Goal: Transaction & Acquisition: Book appointment/travel/reservation

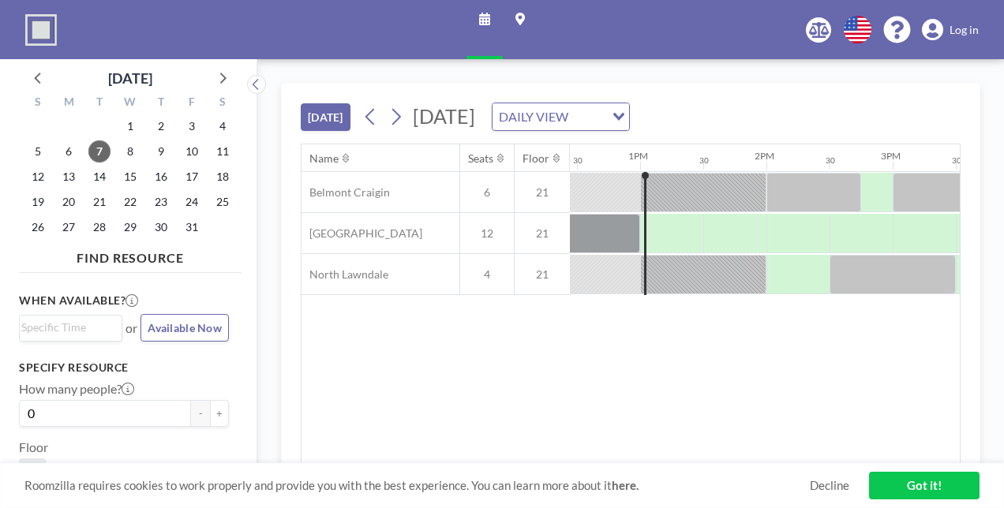
scroll to position [0, 1578]
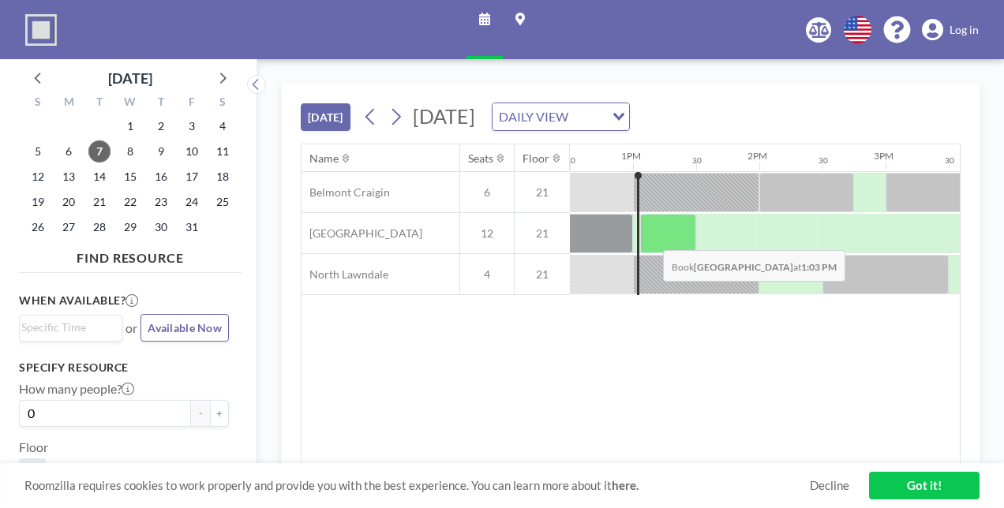
click at [650, 237] on div at bounding box center [668, 233] width 56 height 39
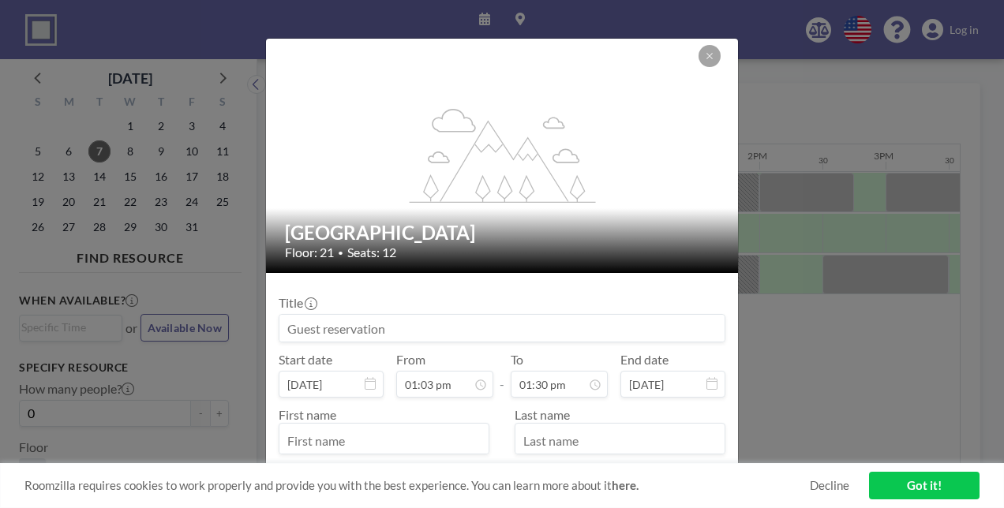
click at [456, 328] on input at bounding box center [501, 328] width 445 height 27
type input "m"
type input "meeting"
click at [387, 443] on input "text" at bounding box center [383, 440] width 209 height 27
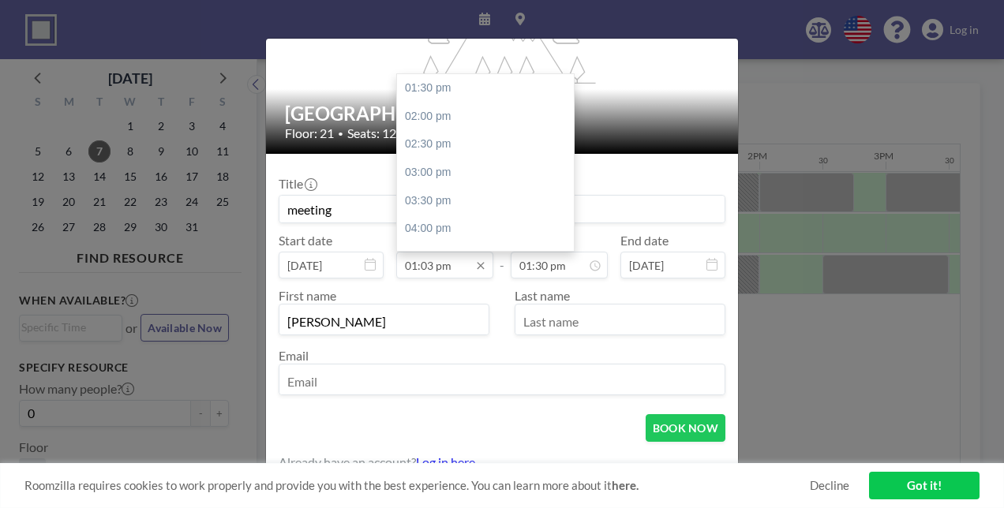
scroll to position [120, 0]
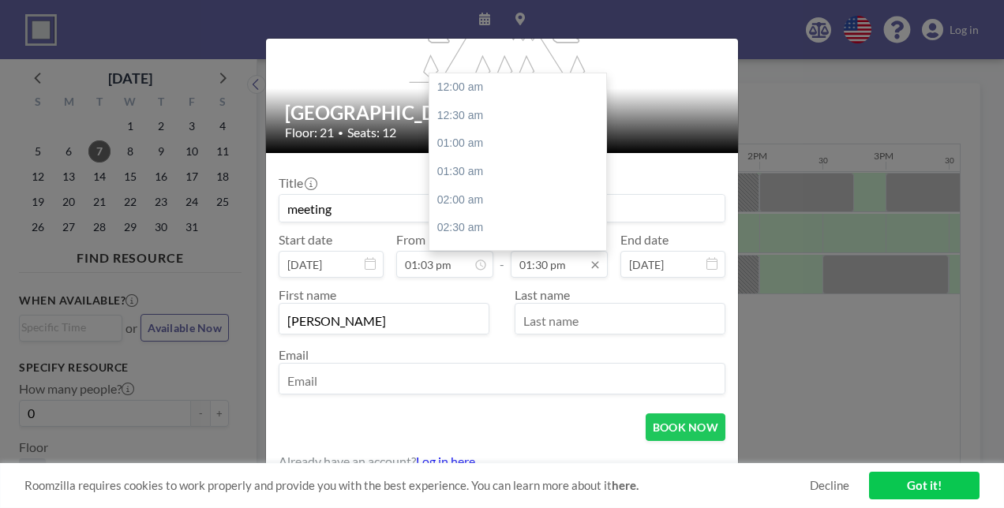
type input "[PERSON_NAME]"
click at [527, 264] on input "01:30 pm" at bounding box center [559, 264] width 97 height 27
click at [470, 115] on div "02:00 pm" at bounding box center [521, 116] width 185 height 28
type input "02:00 pm"
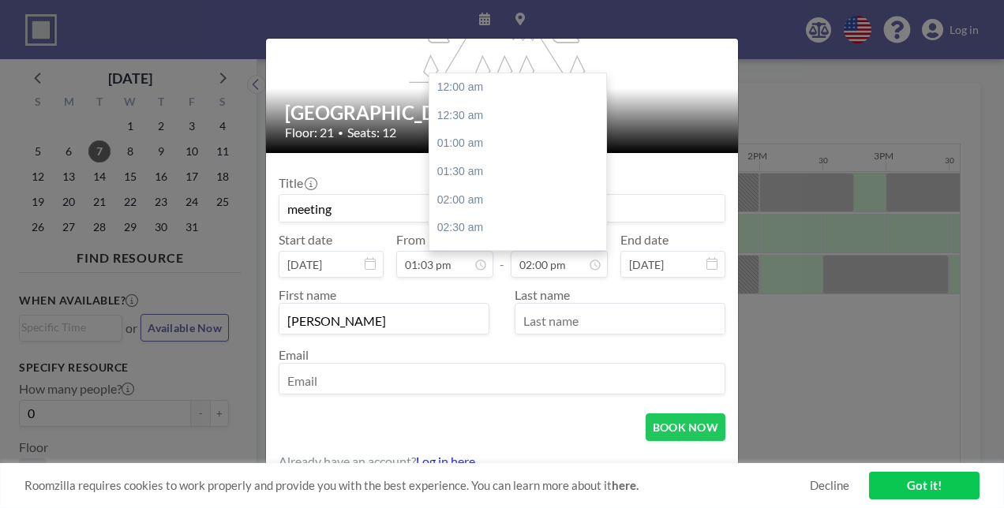
scroll to position [787, 0]
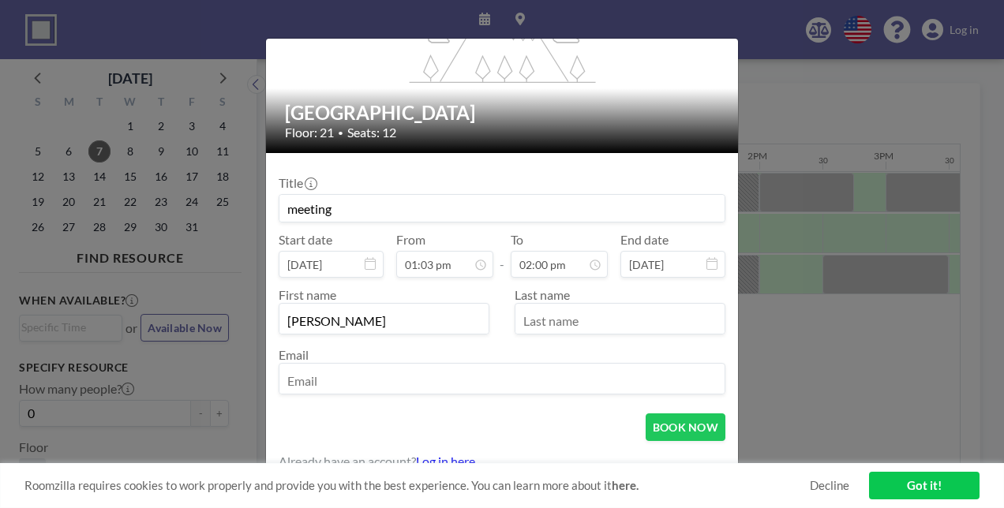
click at [601, 323] on input "text" at bounding box center [619, 320] width 209 height 27
type input "[PERSON_NAME]"
click at [546, 375] on input "email" at bounding box center [501, 380] width 445 height 27
type input "[EMAIL_ADDRESS][DOMAIN_NAME]"
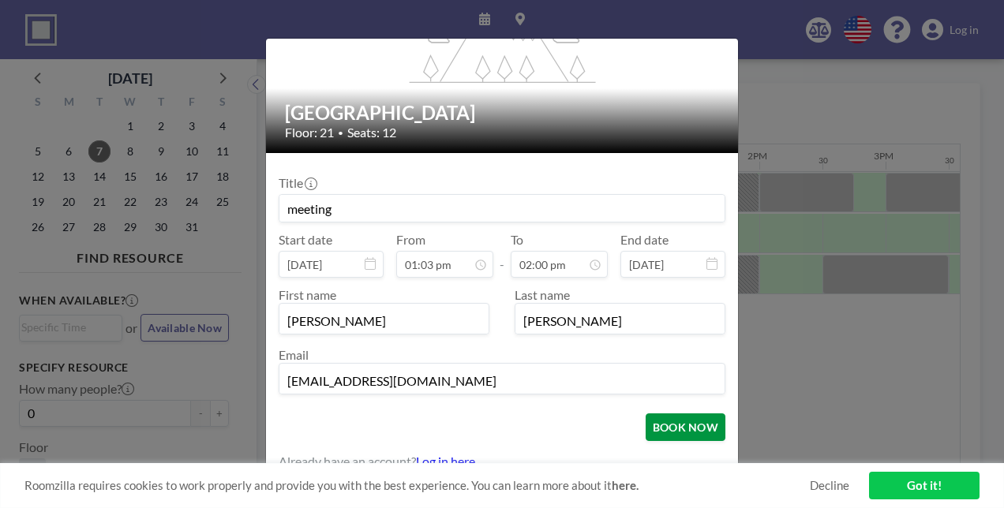
click at [662, 428] on button "BOOK NOW" at bounding box center [685, 427] width 80 height 28
